Goal: Use online tool/utility: Use online tool/utility

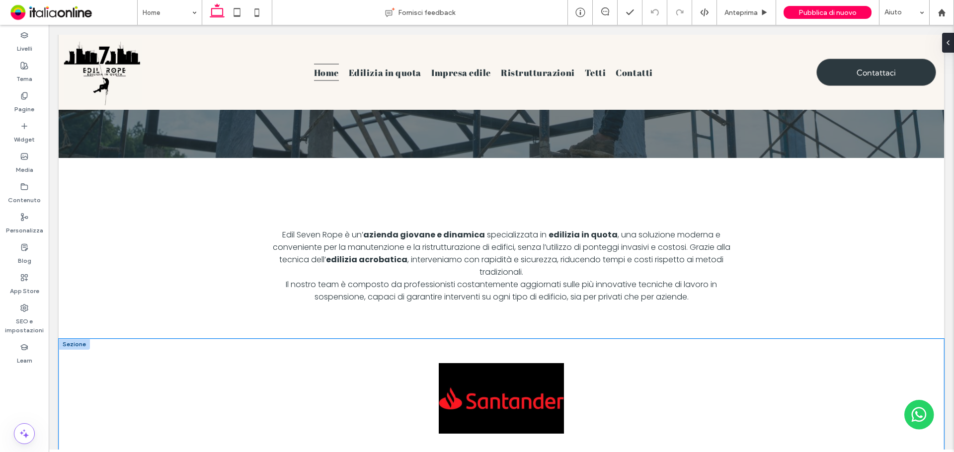
scroll to position [546, 0]
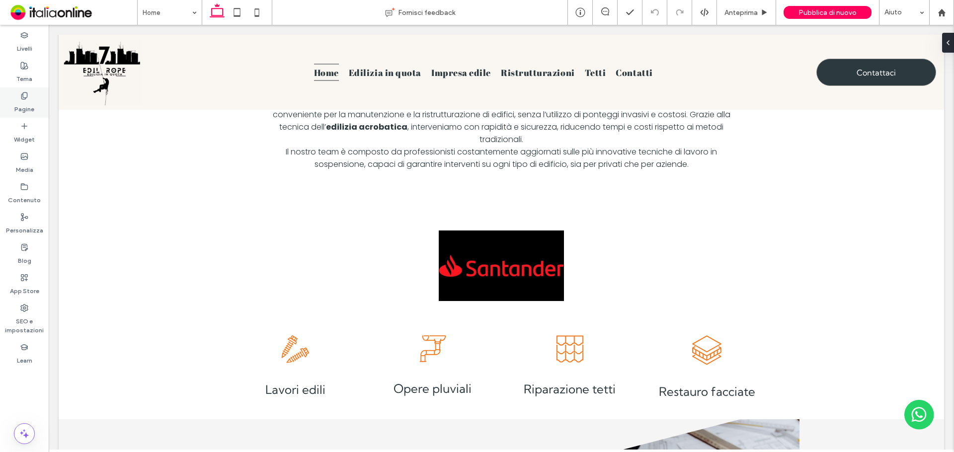
click at [25, 94] on icon at bounding box center [24, 96] width 8 height 8
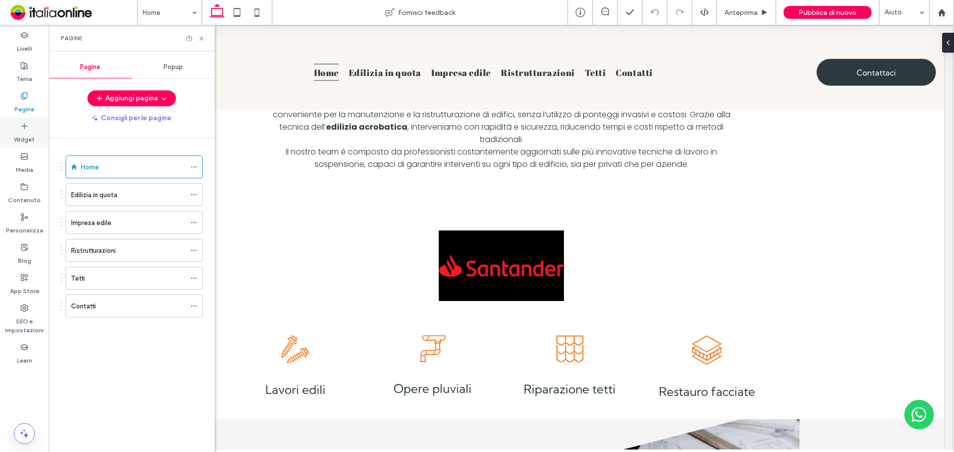
drag, startPoint x: 36, startPoint y: 140, endPoint x: 42, endPoint y: 140, distance: 6.0
click at [36, 140] on div "Widget" at bounding box center [24, 133] width 49 height 30
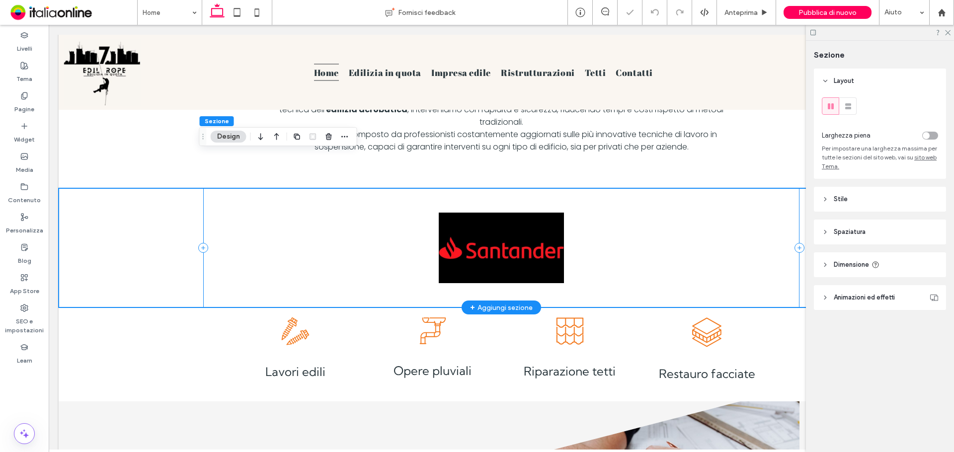
scroll to position [529, 0]
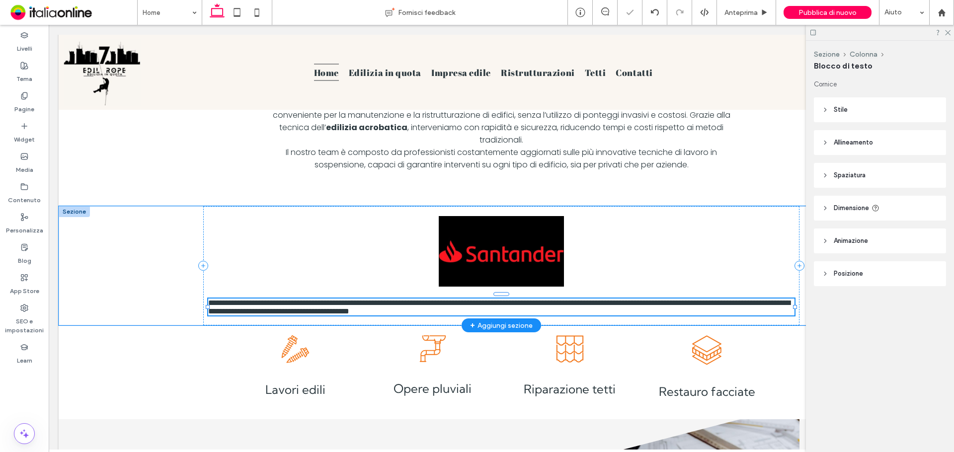
type input "*******"
type input "**"
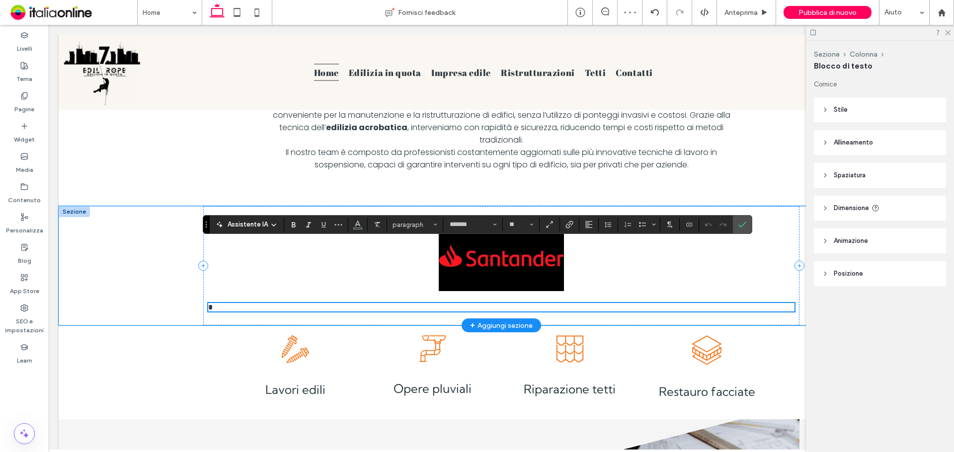
scroll to position [535, 0]
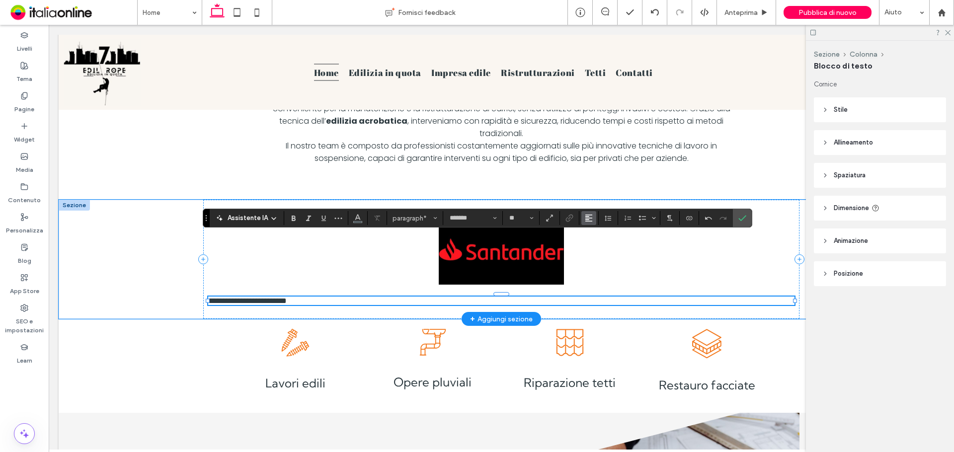
click at [589, 223] on span "Allineamento" at bounding box center [589, 218] width 8 height 13
click at [592, 252] on icon "ui.textEditor.alignment.center" at bounding box center [596, 249] width 8 height 8
click at [738, 222] on icon "Conferma" at bounding box center [742, 218] width 8 height 8
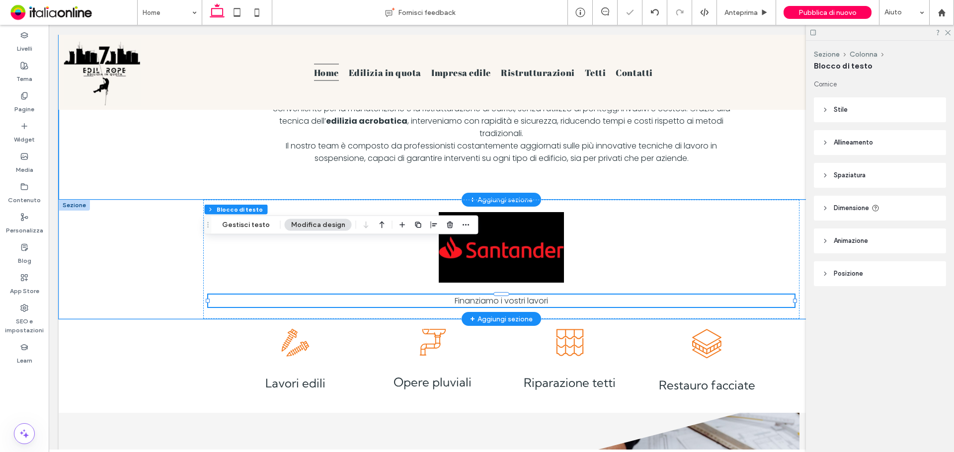
click at [701, 132] on div "Edil Seven Rope è un’ azienda giovane e dinamica specializzata in edilizia in q…" at bounding box center [501, 109] width 596 height 181
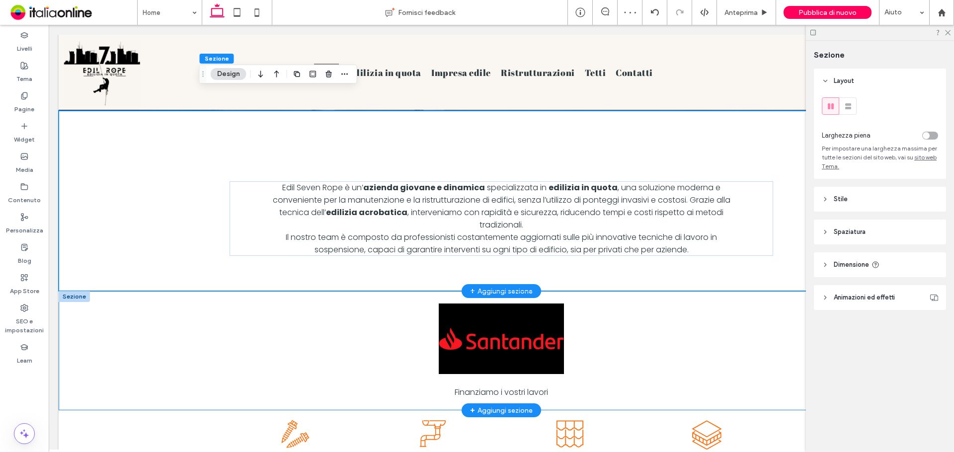
scroll to position [436, 0]
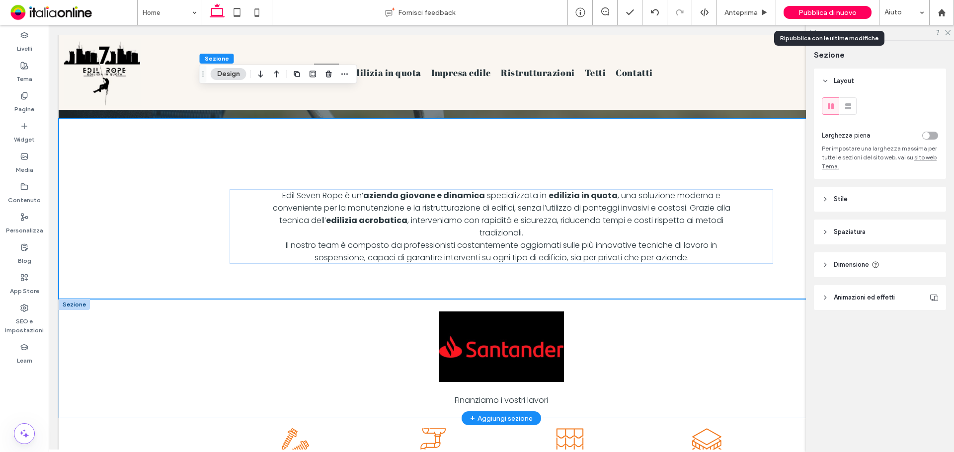
click at [804, 12] on span "Pubblica di nuovo" at bounding box center [827, 12] width 58 height 8
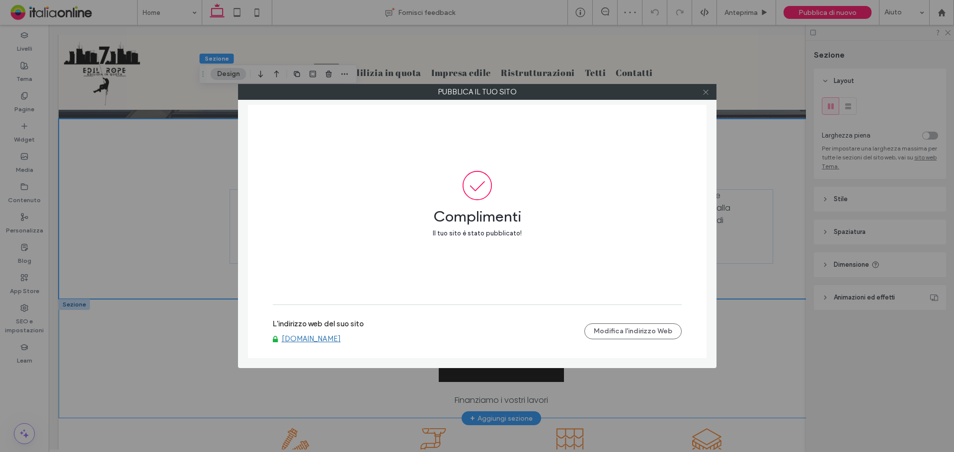
click at [707, 94] on use at bounding box center [705, 91] width 5 height 5
